Goal: Book appointment/travel/reservation

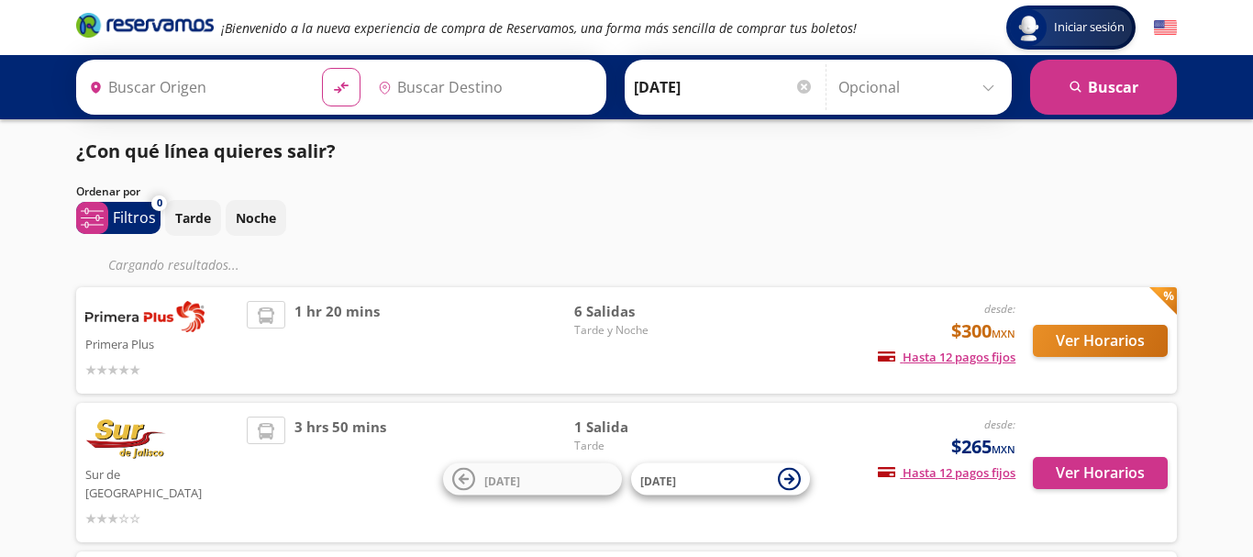
type input "[GEOGRAPHIC_DATA][PERSON_NAME], [GEOGRAPHIC_DATA]"
type input "[GEOGRAPHIC_DATA], [GEOGRAPHIC_DATA]"
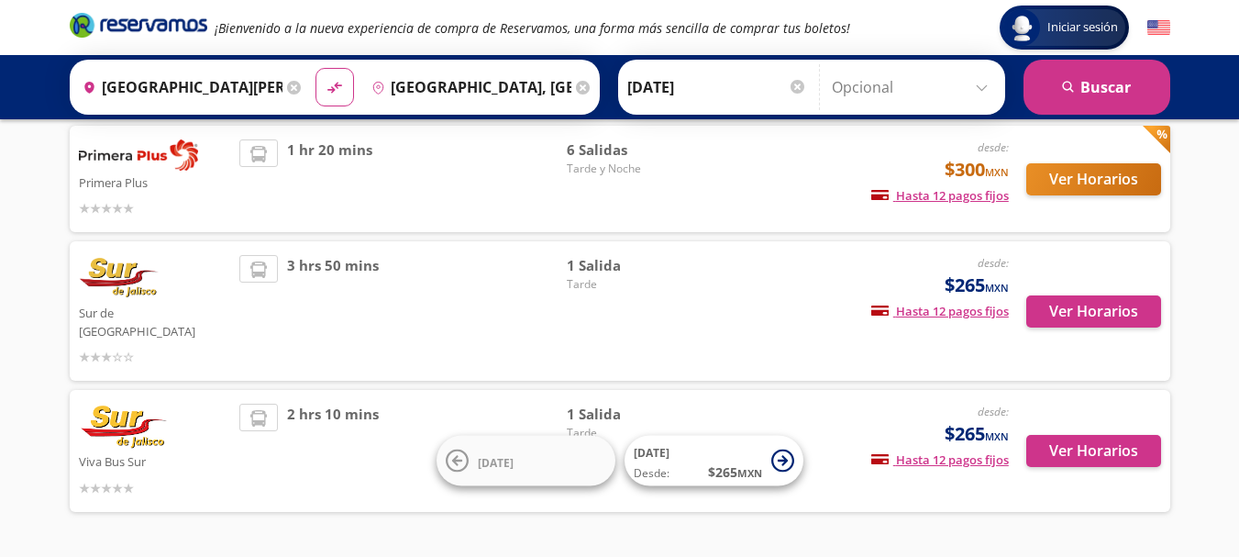
scroll to position [84, 0]
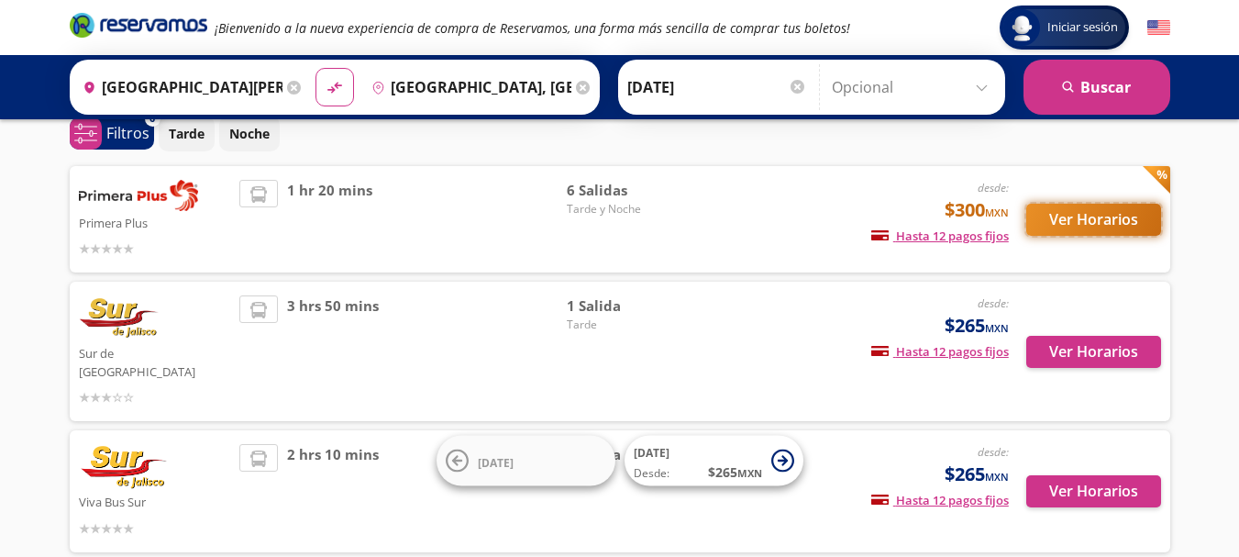
click at [1057, 219] on button "Ver Horarios" at bounding box center [1093, 220] width 135 height 32
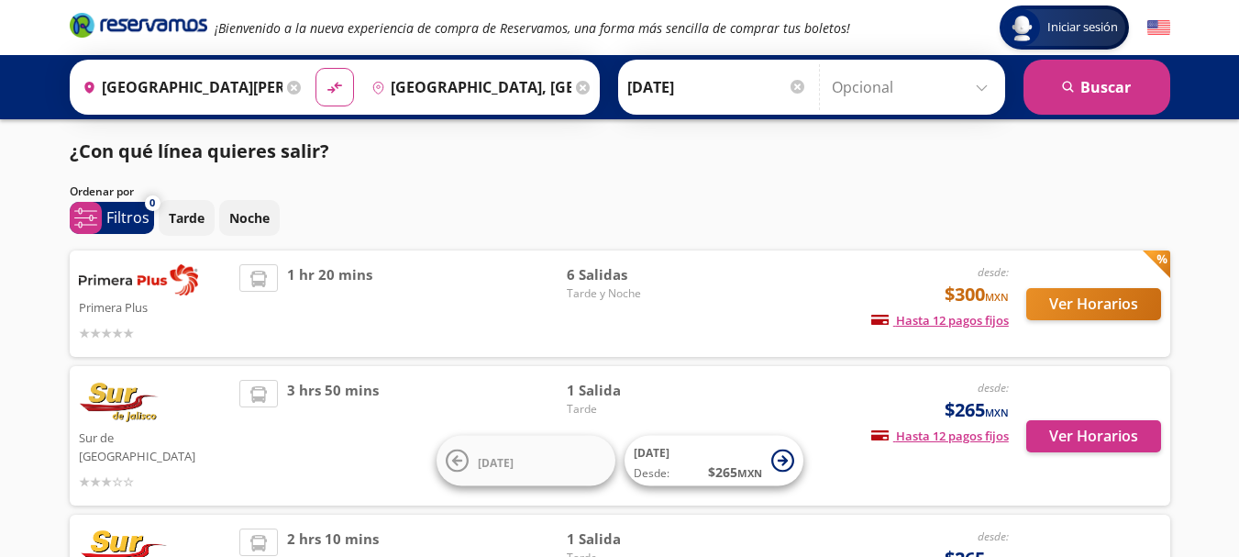
scroll to position [84, 0]
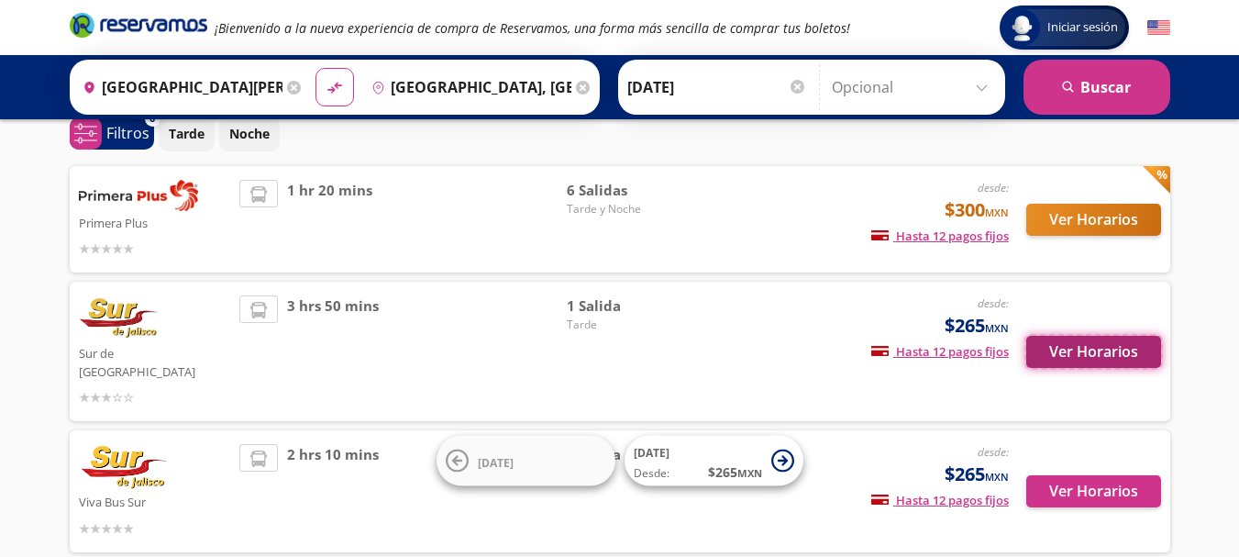
click at [1081, 336] on button "Ver Horarios" at bounding box center [1093, 352] width 135 height 32
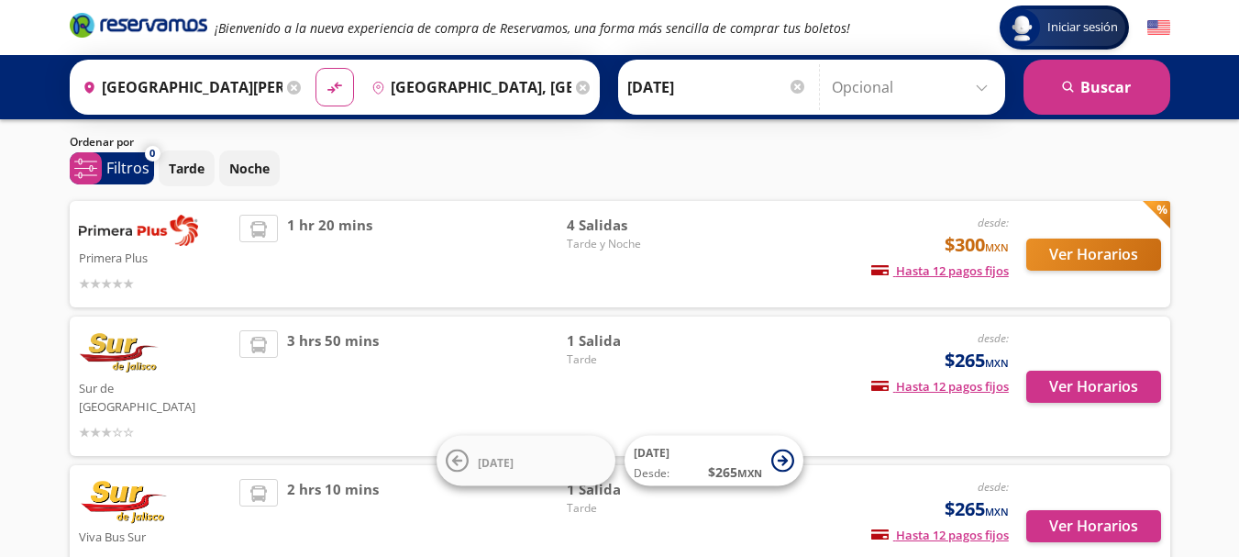
scroll to position [58, 0]
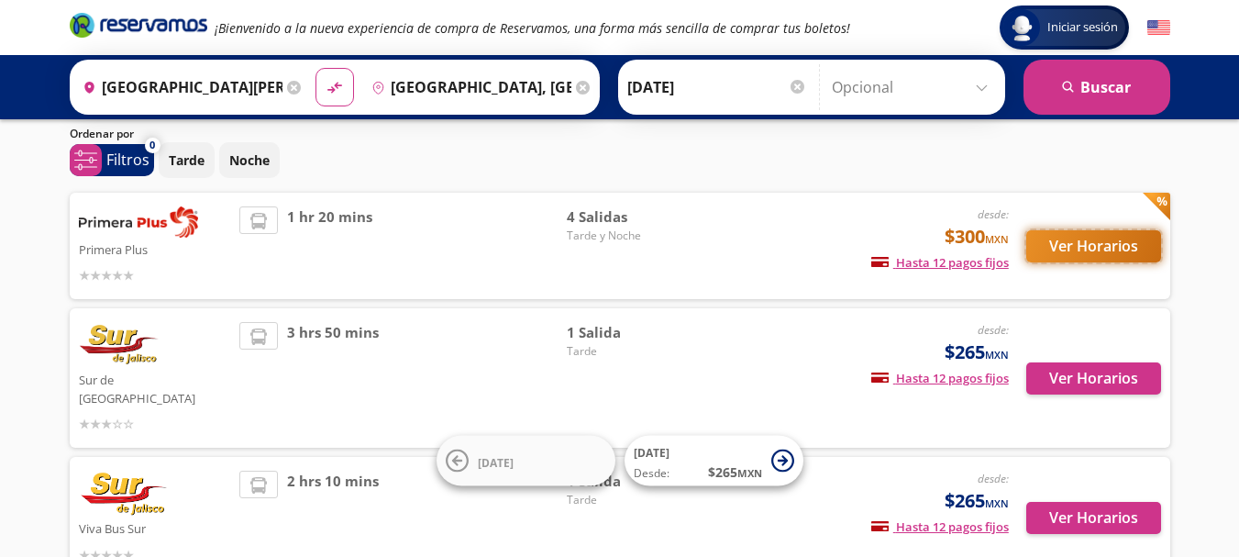
click at [1070, 243] on button "Ver Horarios" at bounding box center [1093, 246] width 135 height 32
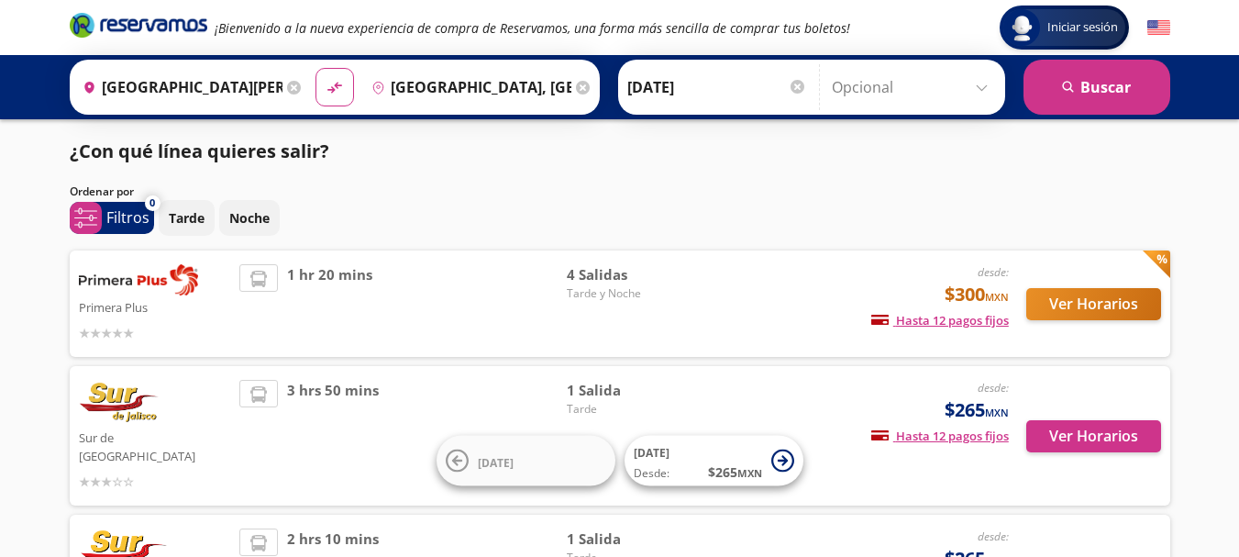
scroll to position [58, 0]
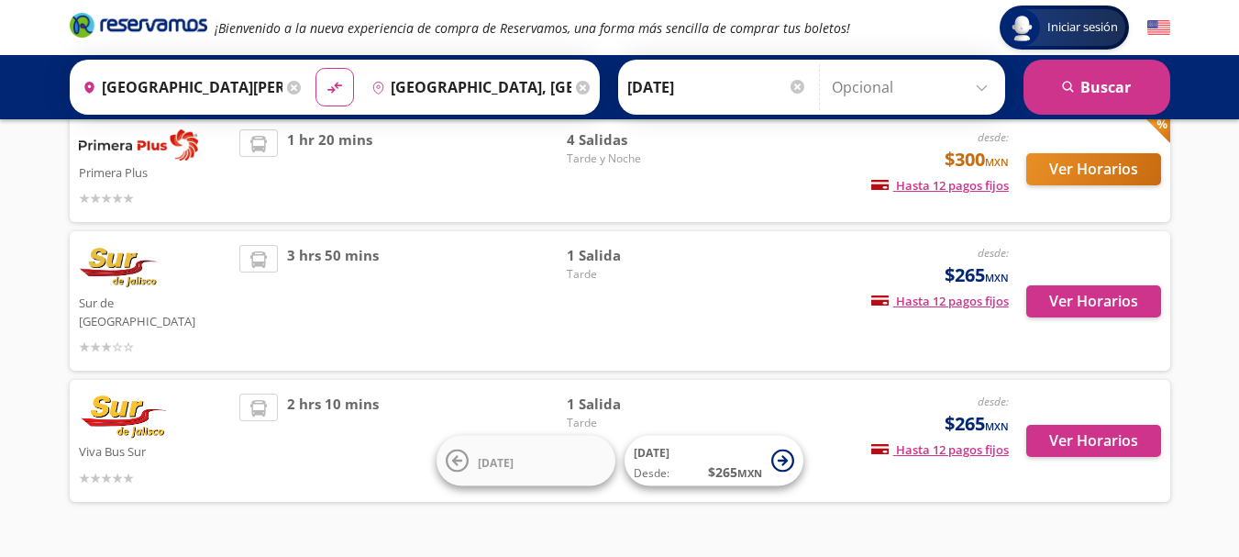
scroll to position [141, 0]
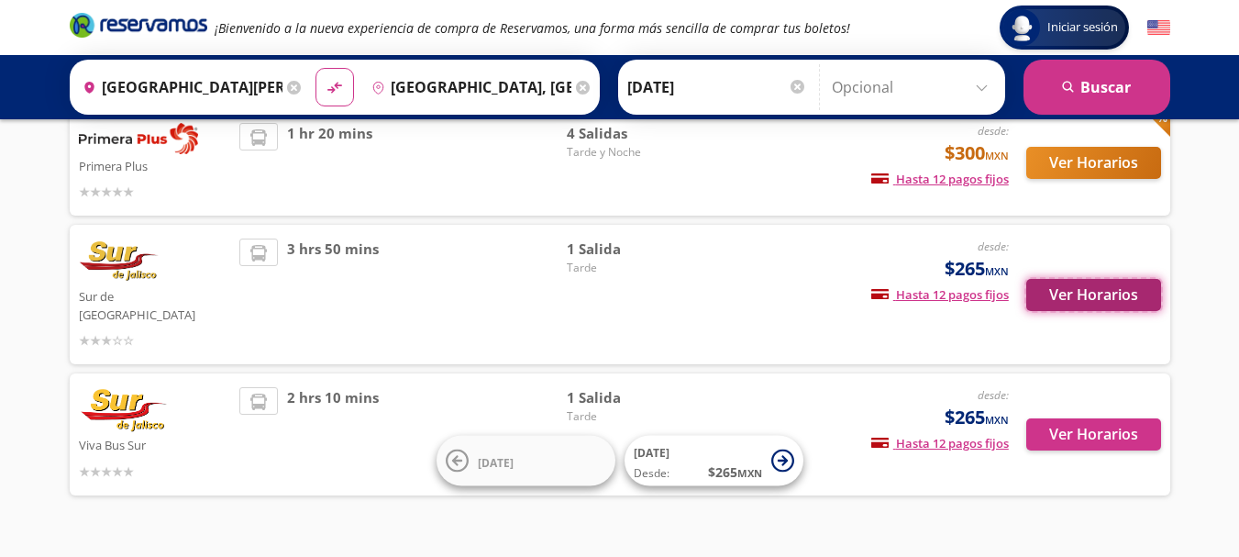
click at [1065, 294] on button "Ver Horarios" at bounding box center [1093, 295] width 135 height 32
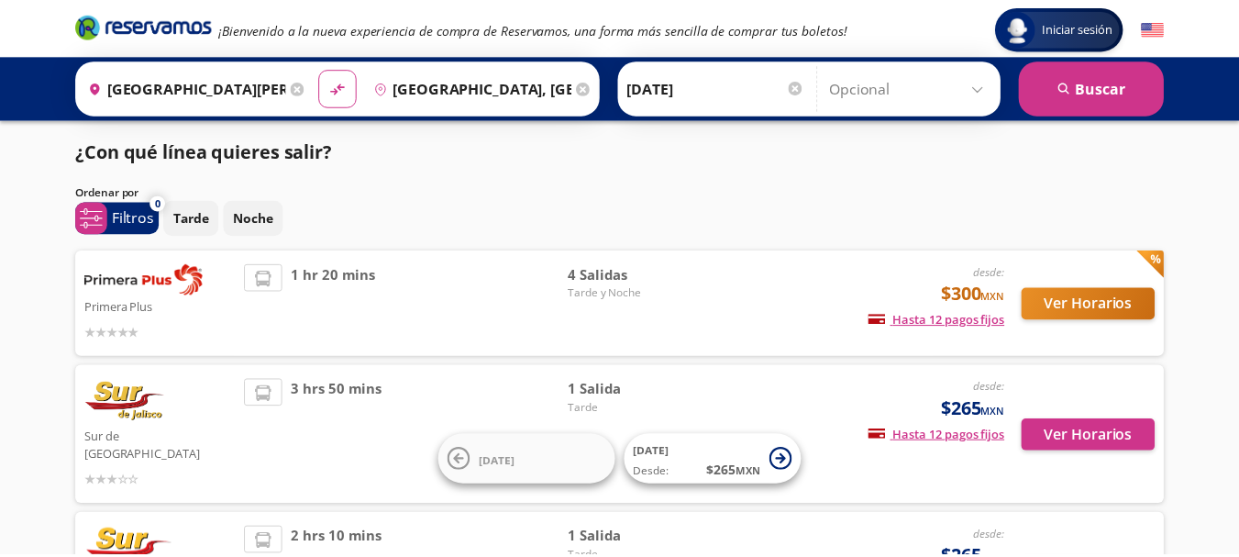
scroll to position [141, 0]
